Goal: Use online tool/utility: Utilize a website feature to perform a specific function

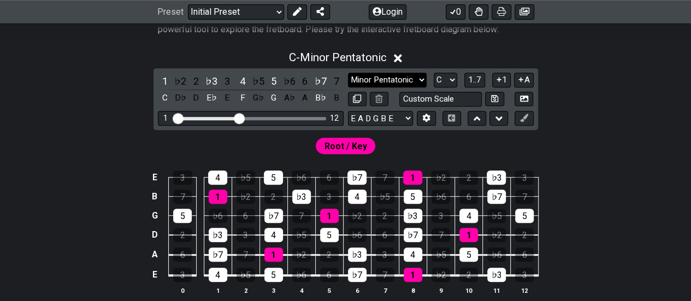
scroll to position [235, 0]
click at [447, 79] on select "A♭ A A♯ B♭ B C C♯ D♭ D D♯ E♭ E F F♯ G♭ G G♯" at bounding box center [444, 80] width 23 height 15
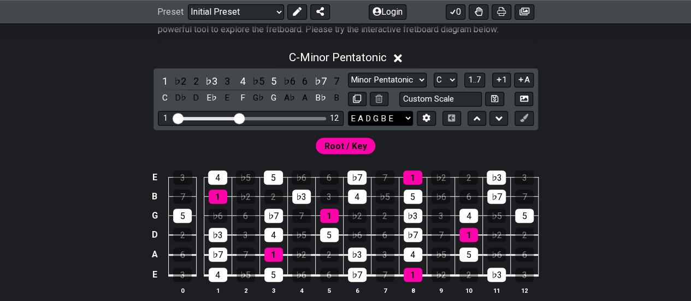
click at [403, 113] on select "E A D G B E E A D G B E E A D G B E B E A D F♯ B A D G C E A D A D G B E E♭ A♭ …" at bounding box center [380, 118] width 65 height 15
select select "D G C F A D"
click at [348, 111] on select "E A D G B E E A D G B E E A D G B E B E A D F♯ B A D G C E A D A D G B E E♭ A♭ …" at bounding box center [380, 118] width 65 height 15
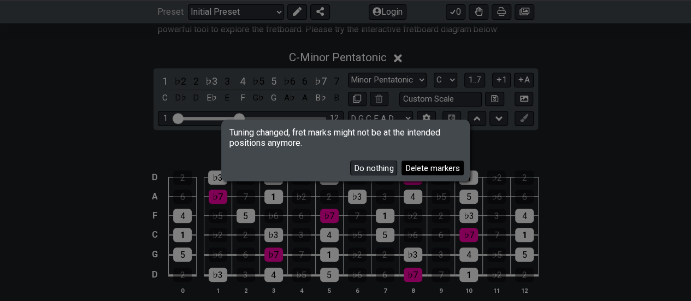
click at [452, 165] on button "Delete markers" at bounding box center [432, 168] width 62 height 15
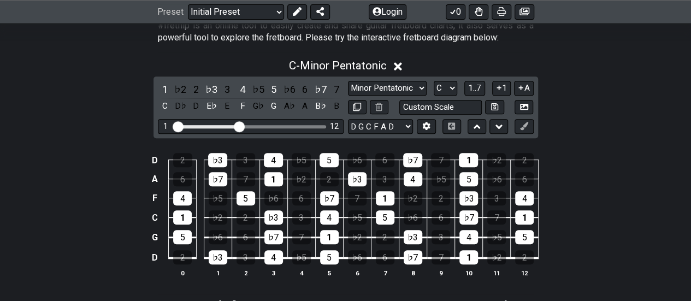
scroll to position [174, 0]
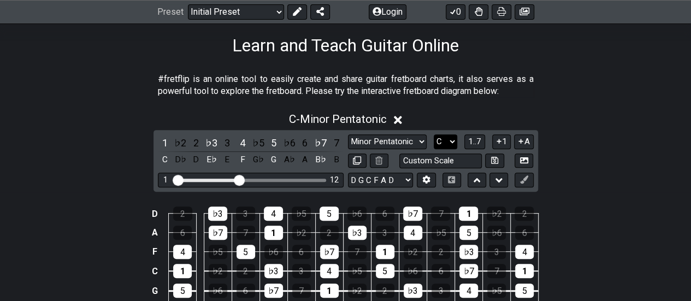
click at [448, 142] on select "A♭ A A♯ B♭ B C C♯ D♭ D D♯ E♭ E F F♯ G♭ G G♯" at bounding box center [444, 141] width 23 height 15
select select "D"
click at [433, 134] on select "A♭ A A♯ B♭ B C C♯ D♭ D D♯ E♭ E F F♯ G♭ G G♯" at bounding box center [444, 141] width 23 height 15
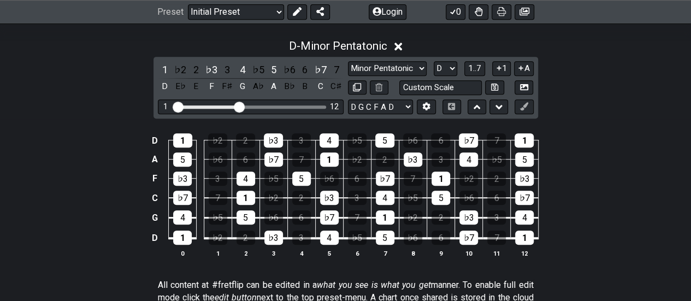
scroll to position [249, 0]
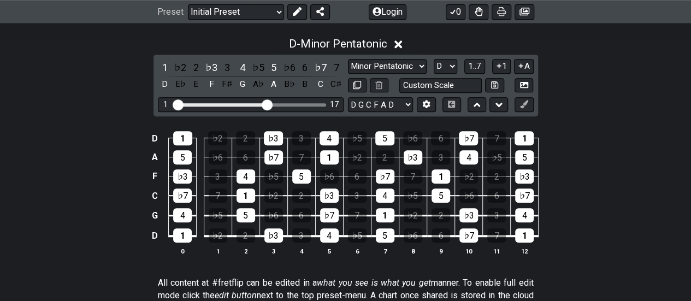
drag, startPoint x: 241, startPoint y: 104, endPoint x: 268, endPoint y: 103, distance: 26.8
click at [268, 104] on input "Visible fret range" at bounding box center [250, 104] width 155 height 0
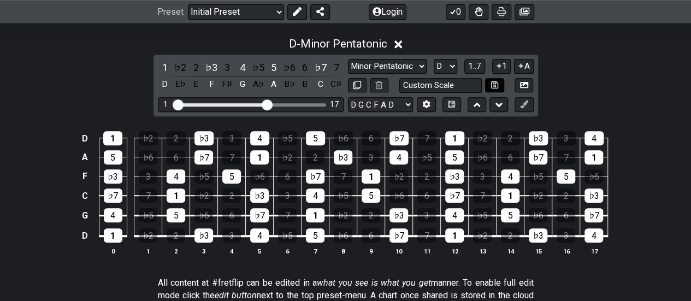
click at [492, 86] on icon at bounding box center [494, 85] width 7 height 8
select select "Custom Scale"
click at [492, 86] on icon at bounding box center [494, 85] width 7 height 8
click at [465, 86] on input "text" at bounding box center [440, 85] width 83 height 15
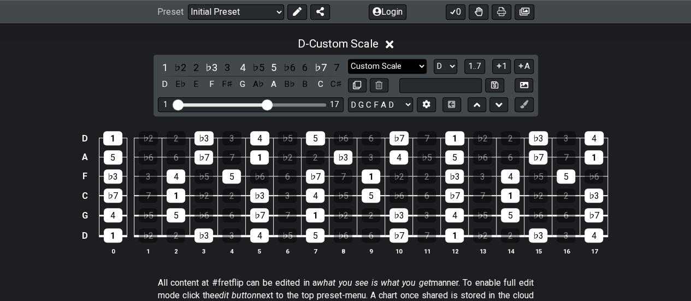
type input "Custom Scale"
click at [400, 68] on select "Minor Pentatonic Custom Scale Minor Pentatonic Major Pentatonic Minor Blues Maj…" at bounding box center [387, 66] width 79 height 15
click at [554, 73] on div "D - Custom Scale 1 ♭2 2 ♭3 3 4 ♭5 5 ♭6 6 ♭7 7 D E♭ E F F♯ G A♭ A B♭ B C C♯ Mino…" at bounding box center [345, 151] width 691 height 240
